Goal: Information Seeking & Learning: Check status

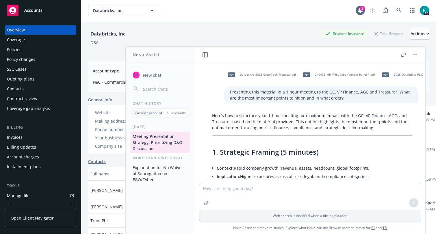
scroll to position [1996, 0]
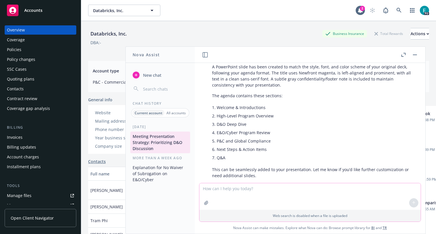
click at [229, 189] on textarea at bounding box center [309, 196] width 221 height 27
type textarea "where did [PERSON_NAME] work prior?"
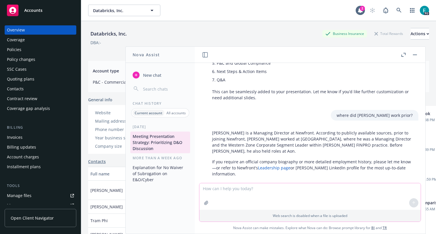
scroll to position [2083, 0]
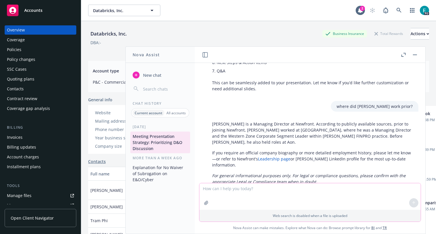
click at [265, 195] on textarea at bounding box center [309, 196] width 221 height 27
type textarea "not the same vik"
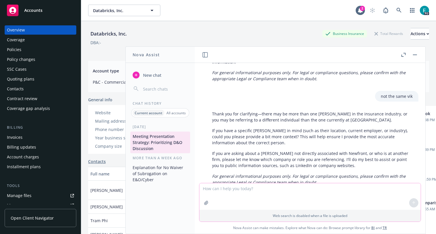
scroll to position [2187, 0]
type textarea "not in the insurance industry. At databricks"
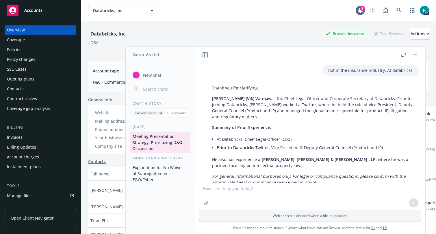
scroll to position [2317, 0]
click at [397, 11] on icon at bounding box center [398, 10] width 5 height 5
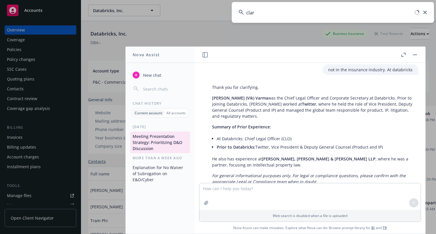
type input "clari"
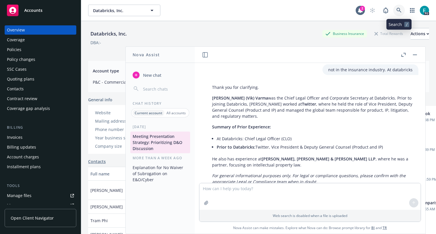
click at [404, 11] on link at bounding box center [399, 11] width 12 height 12
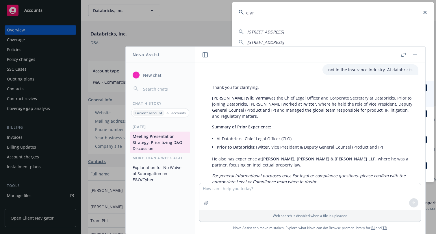
type input "clari"
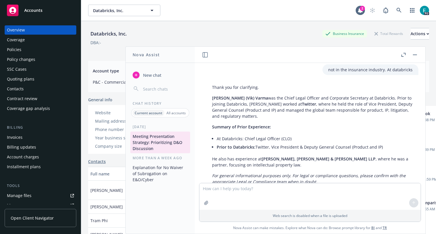
click at [416, 54] on button "button" at bounding box center [414, 54] width 7 height 7
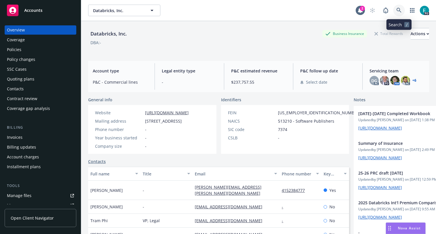
click at [400, 8] on icon at bounding box center [398, 10] width 5 height 5
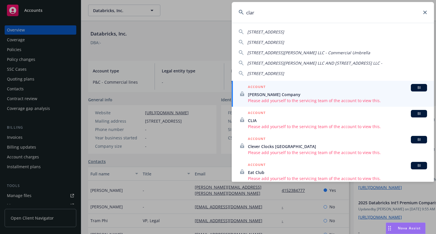
type input "clari"
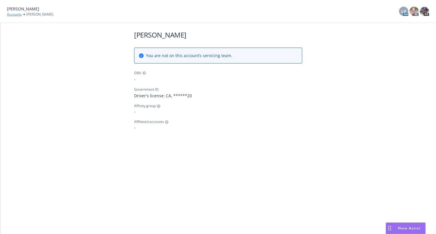
click at [12, 16] on link "Accounts" at bounding box center [14, 14] width 15 height 5
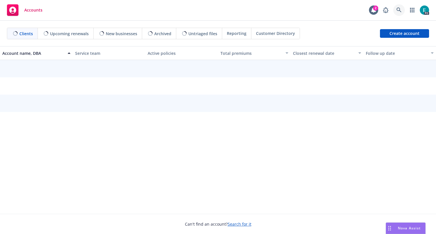
click at [398, 11] on icon at bounding box center [398, 10] width 5 height 5
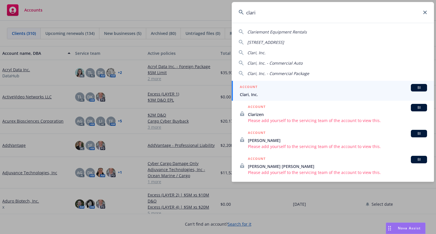
type input "clari"
click at [364, 94] on span "Clari, Inc." at bounding box center [333, 95] width 187 height 6
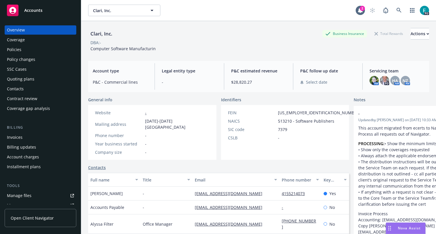
click at [16, 49] on div "Policies" at bounding box center [14, 49] width 14 height 9
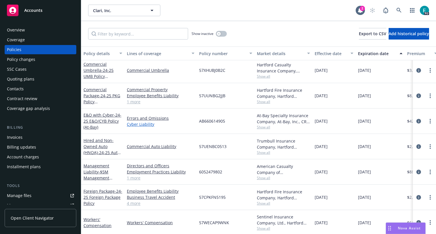
scroll to position [29, 0]
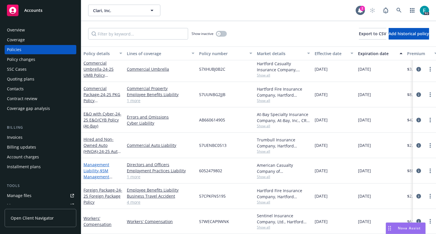
click at [96, 169] on link "Management Liability - $5M Management Liability" at bounding box center [97, 174] width 26 height 24
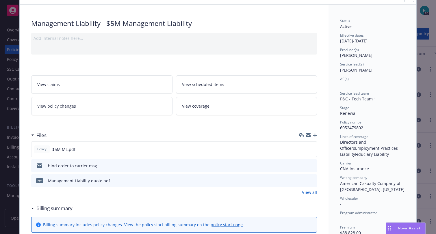
scroll to position [32, 0]
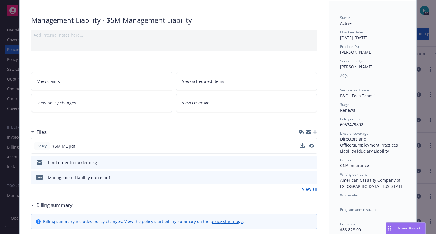
click at [308, 144] on div at bounding box center [307, 146] width 14 height 6
click at [310, 145] on icon "preview file" at bounding box center [311, 146] width 5 height 4
